Goal: Information Seeking & Learning: Learn about a topic

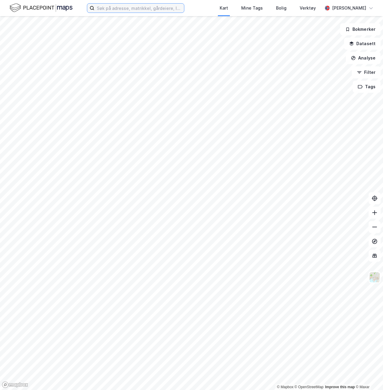
click at [166, 8] on input at bounding box center [139, 8] width 90 height 9
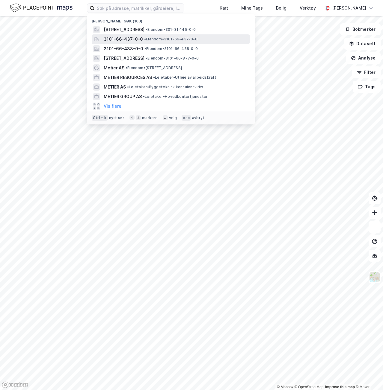
click at [139, 39] on span "3101-66-437-0-0" at bounding box center [123, 39] width 39 height 7
